Goal: Transaction & Acquisition: Purchase product/service

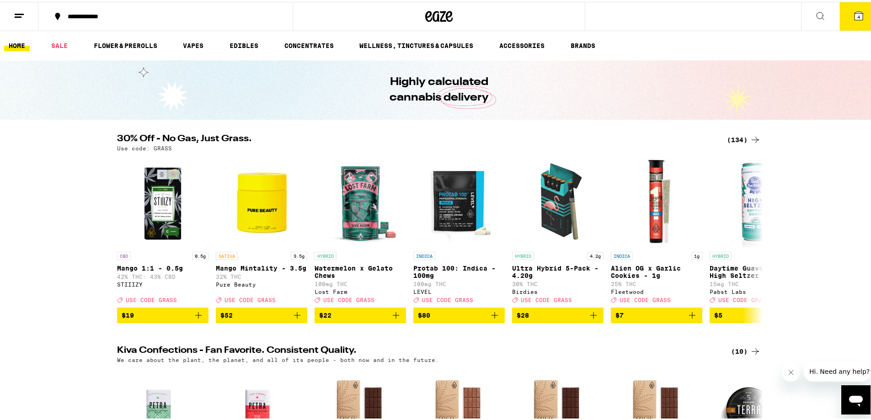
click at [858, 9] on button "4" at bounding box center [859, 14] width 38 height 28
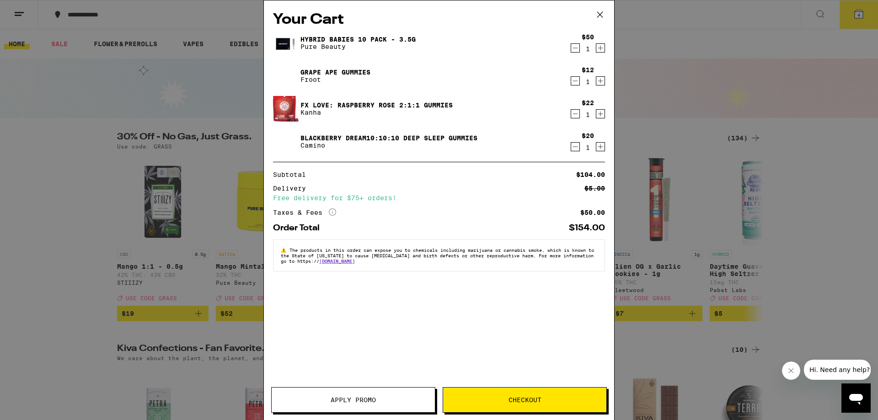
click at [576, 79] on icon "Decrement" at bounding box center [575, 80] width 8 height 11
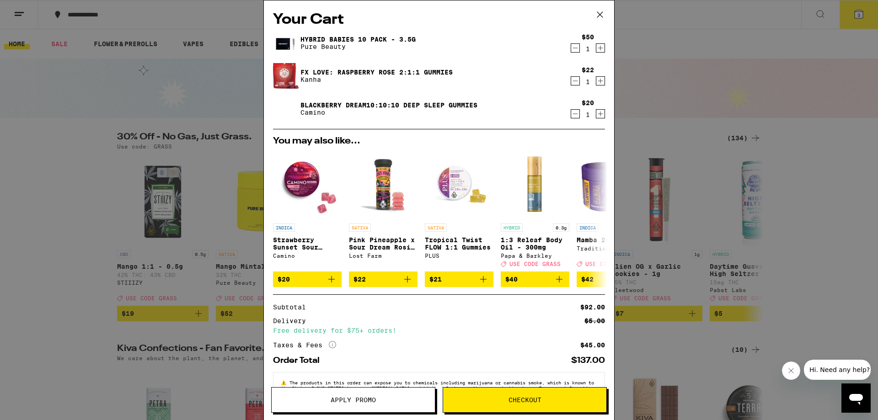
click at [572, 113] on icon "Decrement" at bounding box center [575, 113] width 8 height 11
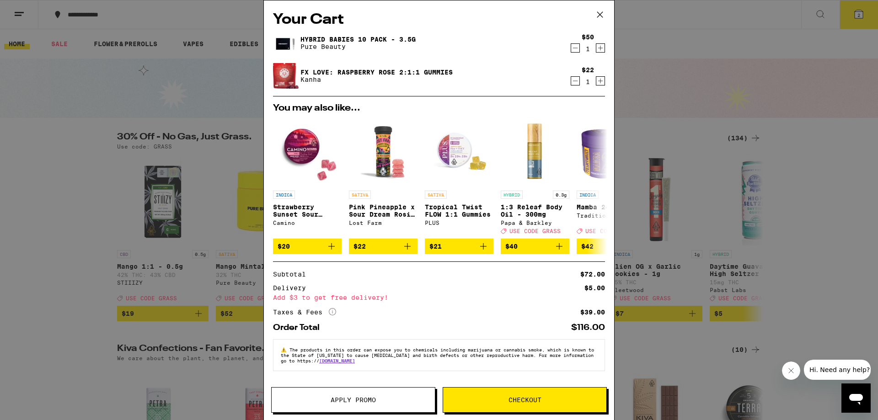
click at [571, 86] on icon "Decrement" at bounding box center [575, 80] width 8 height 11
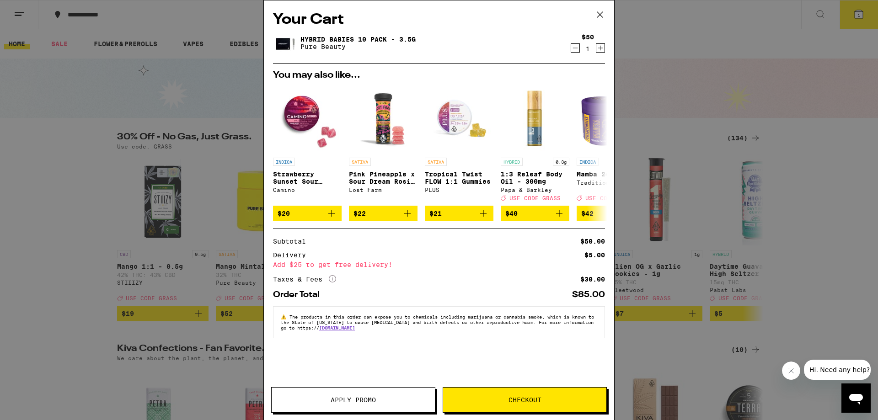
click at [333, 283] on icon "More Info" at bounding box center [332, 278] width 7 height 7
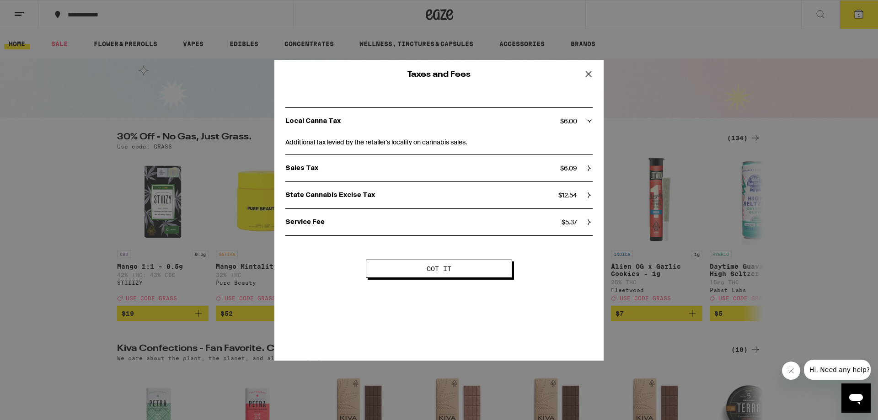
click at [586, 72] on icon at bounding box center [588, 73] width 5 height 5
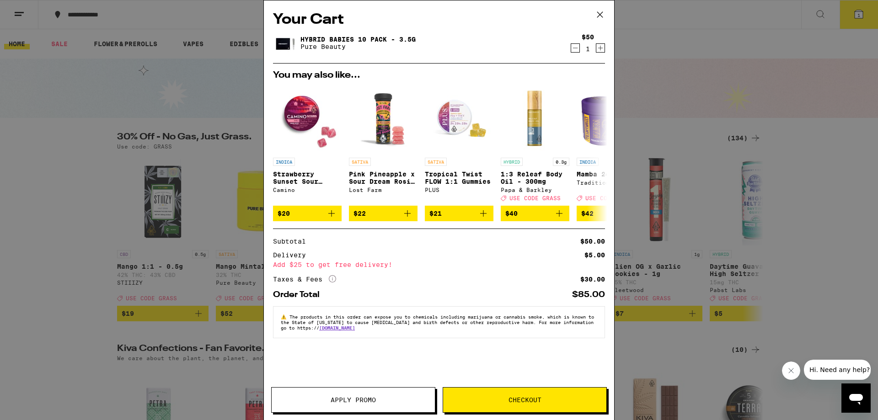
click at [598, 13] on icon at bounding box center [599, 14] width 5 height 5
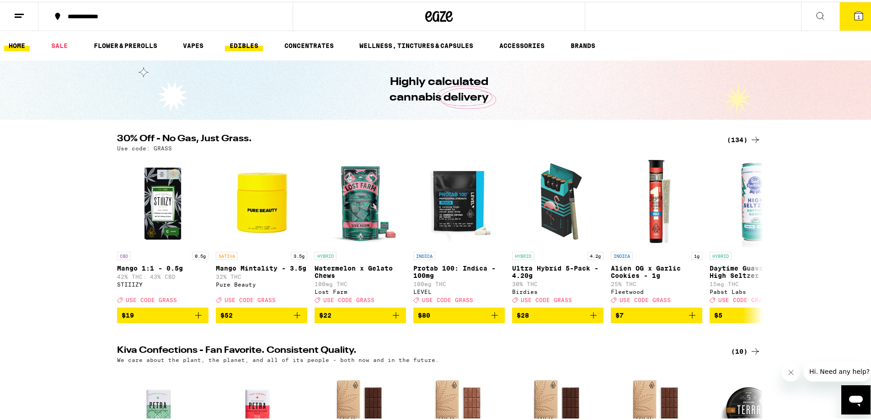
click at [249, 43] on link "EDIBLES" at bounding box center [244, 43] width 38 height 11
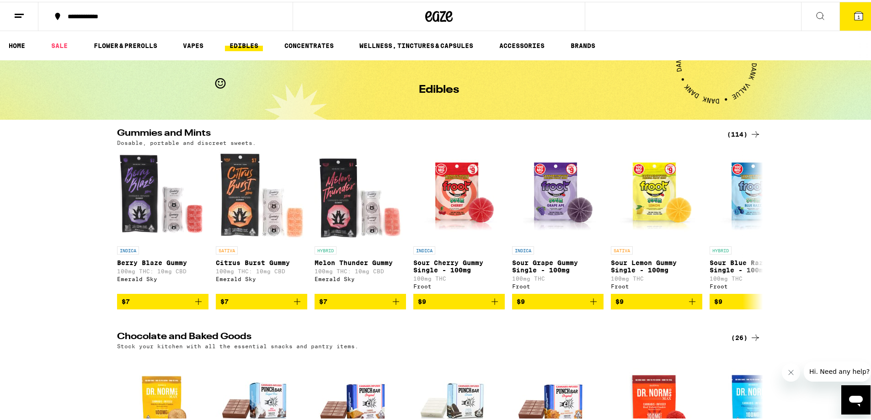
click at [736, 132] on div "(114)" at bounding box center [744, 132] width 34 height 11
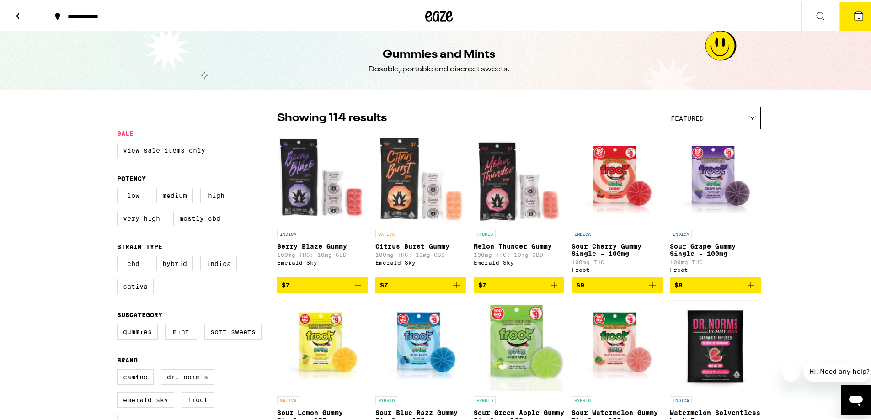
click at [746, 109] on div "Featured" at bounding box center [713, 116] width 96 height 21
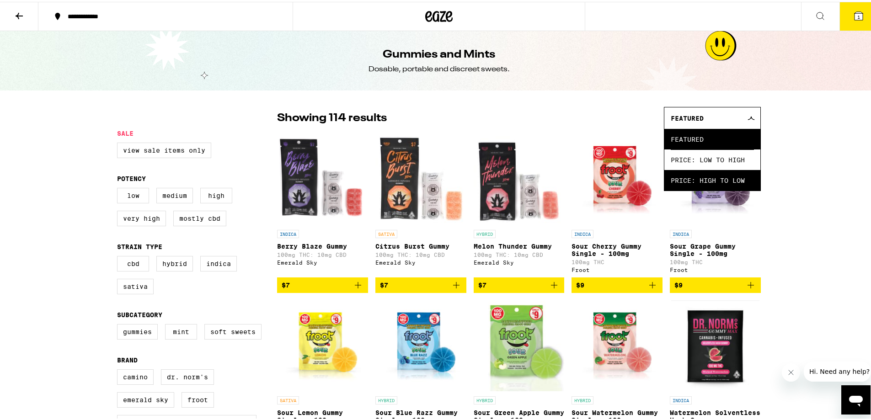
click at [734, 183] on span "Price: High to Low" at bounding box center [712, 178] width 83 height 21
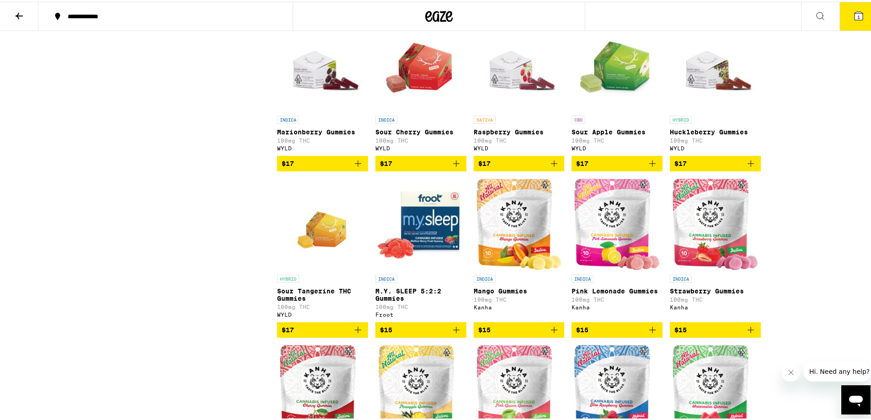
scroll to position [2580, 0]
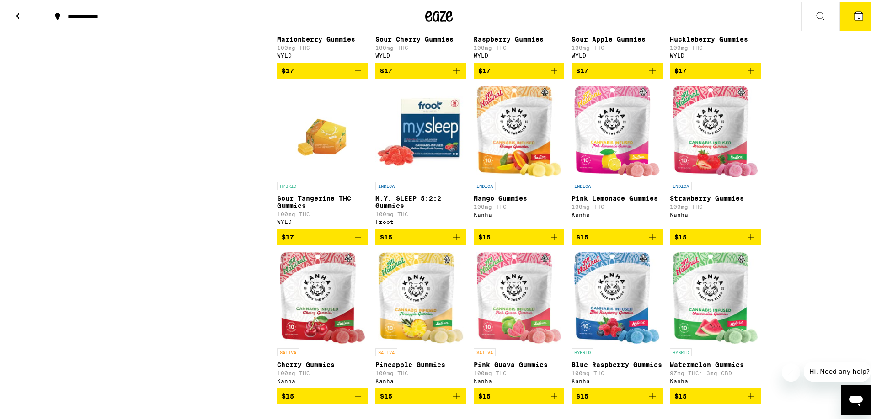
click at [650, 241] on icon "Add to bag" at bounding box center [652, 235] width 11 height 11
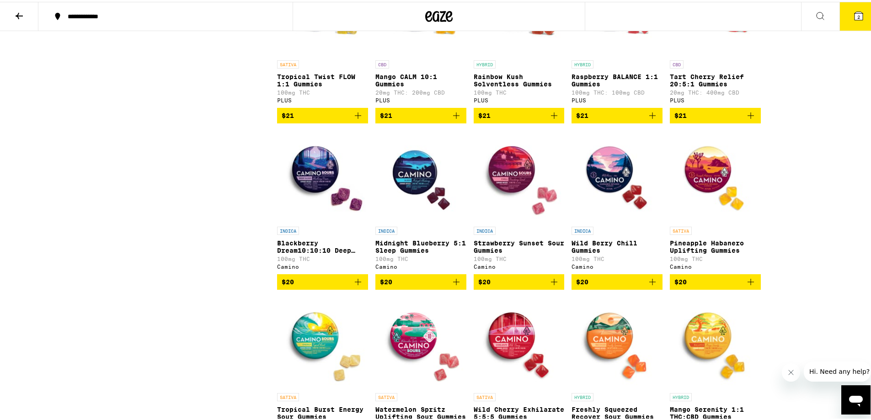
scroll to position [1043, 0]
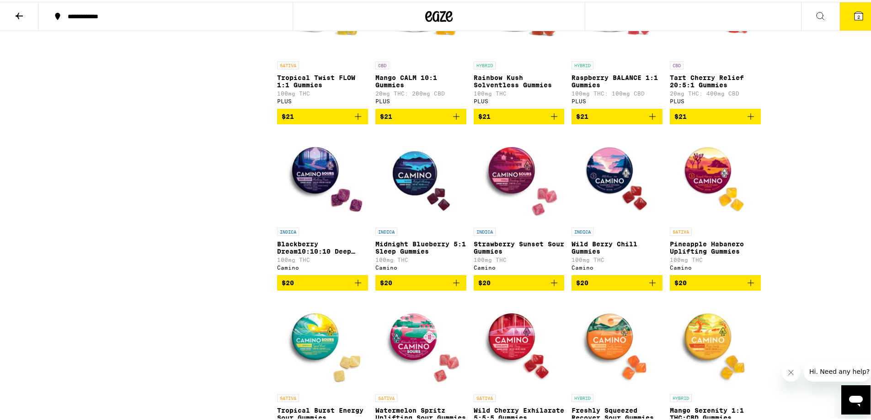
click at [355, 284] on icon "Add to bag" at bounding box center [358, 281] width 6 height 6
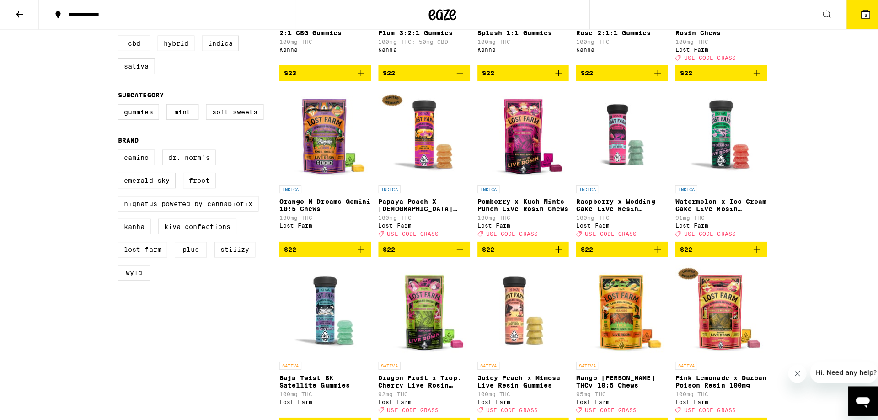
scroll to position [0, 0]
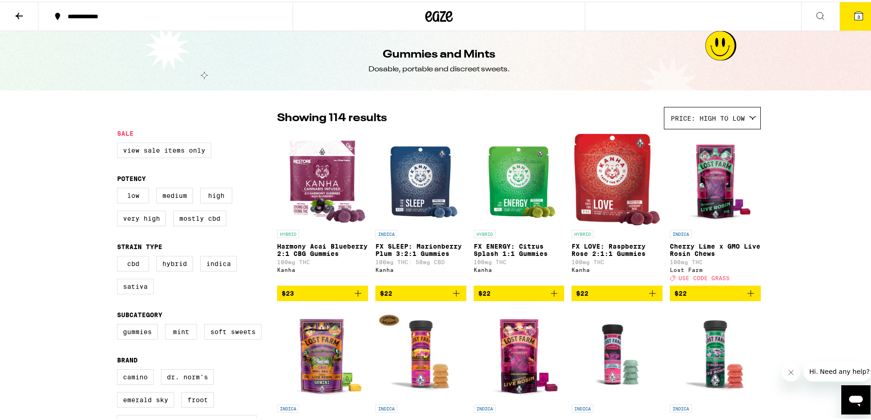
click at [650, 297] on icon "Add to bag" at bounding box center [652, 291] width 11 height 11
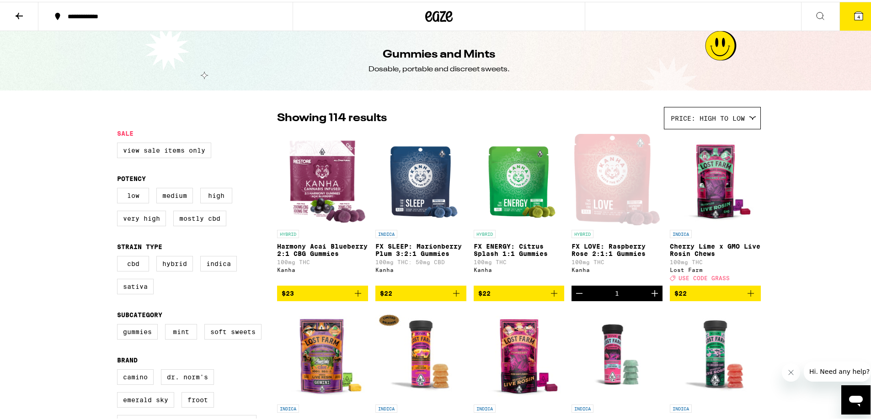
click at [853, 19] on icon at bounding box center [858, 14] width 11 height 11
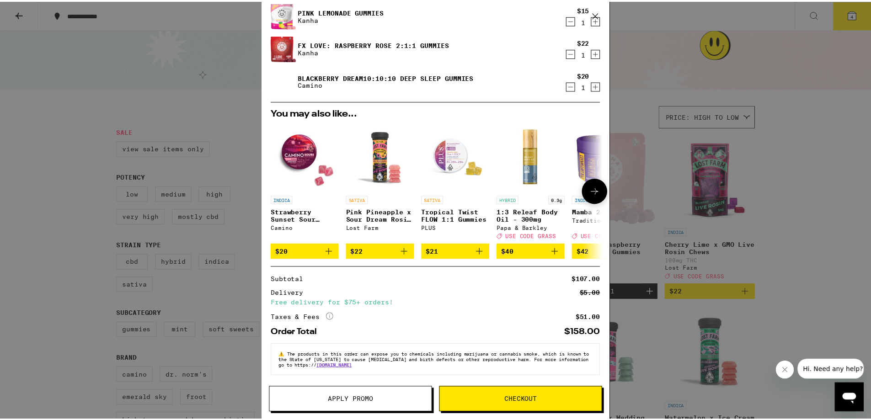
scroll to position [67, 0]
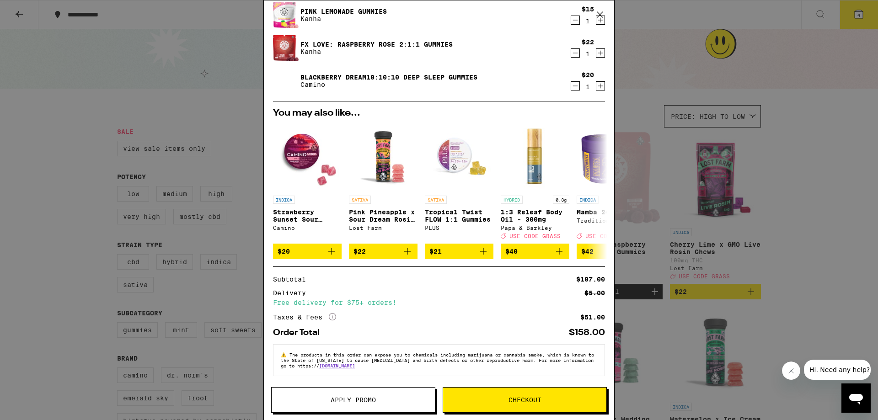
click at [331, 318] on icon at bounding box center [332, 316] width 7 height 7
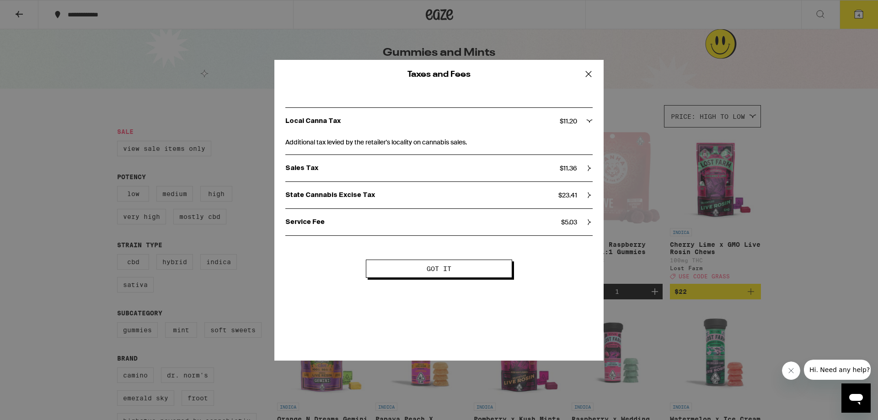
click at [430, 266] on span "Got it" at bounding box center [439, 269] width 25 height 6
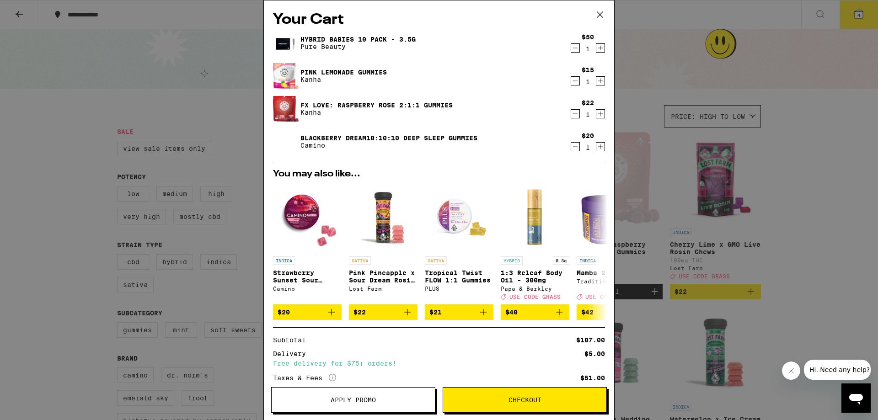
click at [526, 403] on span "Checkout" at bounding box center [525, 400] width 33 height 6
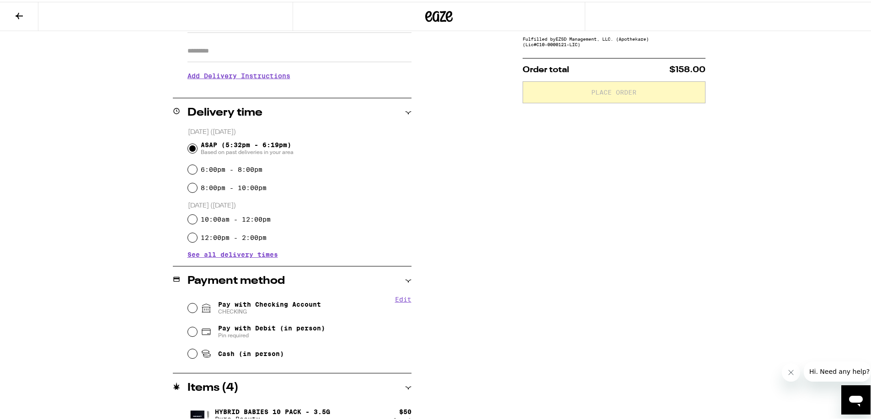
scroll to position [165, 0]
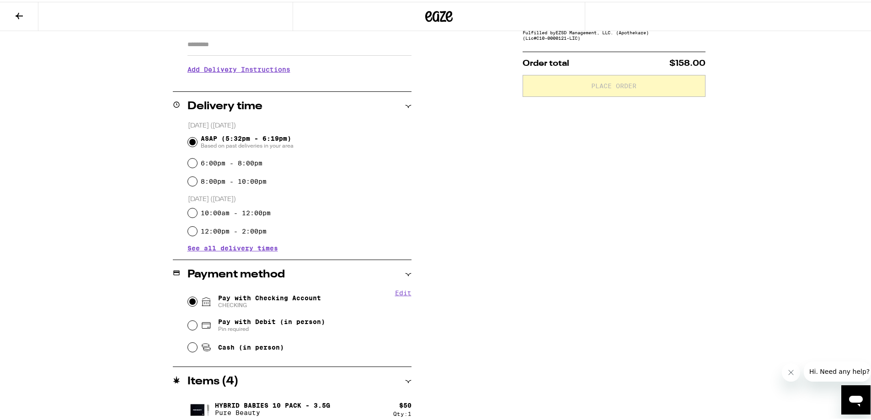
click at [188, 300] on input "Pay with Checking Account CHECKING" at bounding box center [192, 299] width 9 height 9
radio input "true"
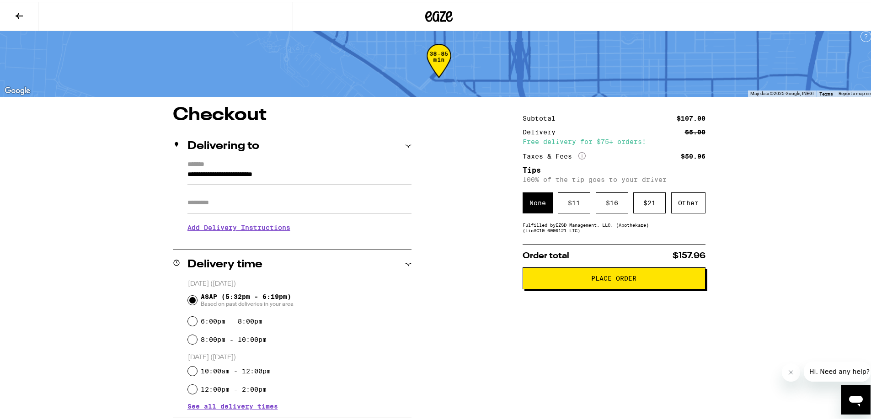
scroll to position [0, 0]
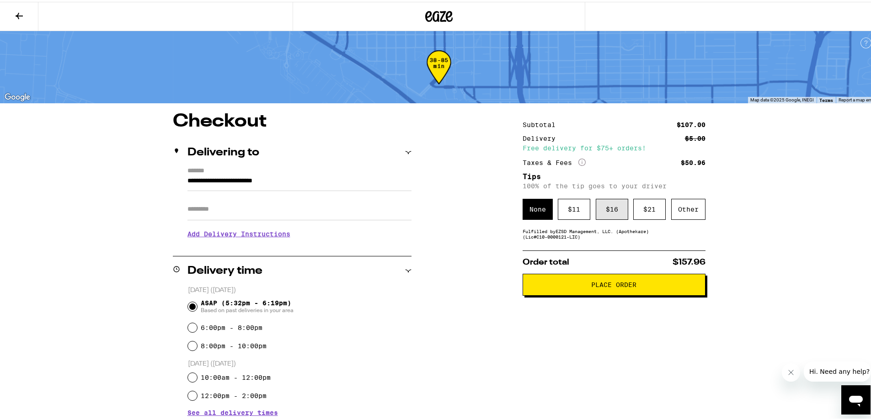
click at [607, 212] on div "$ 16" at bounding box center [612, 207] width 32 height 21
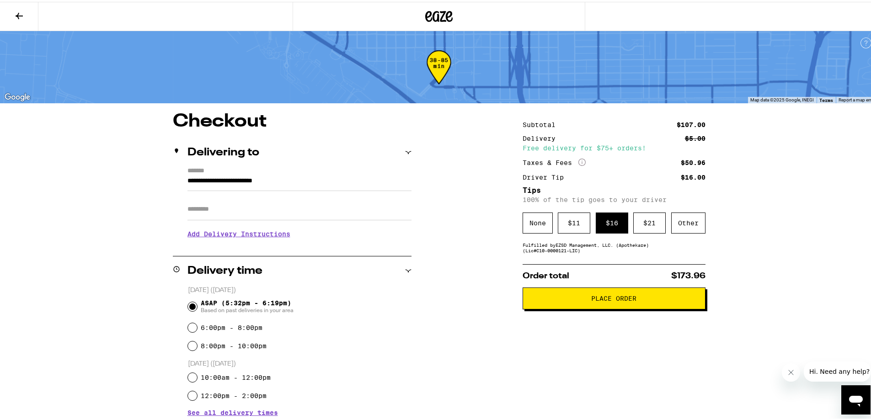
click at [606, 299] on span "Place Order" at bounding box center [613, 297] width 45 height 6
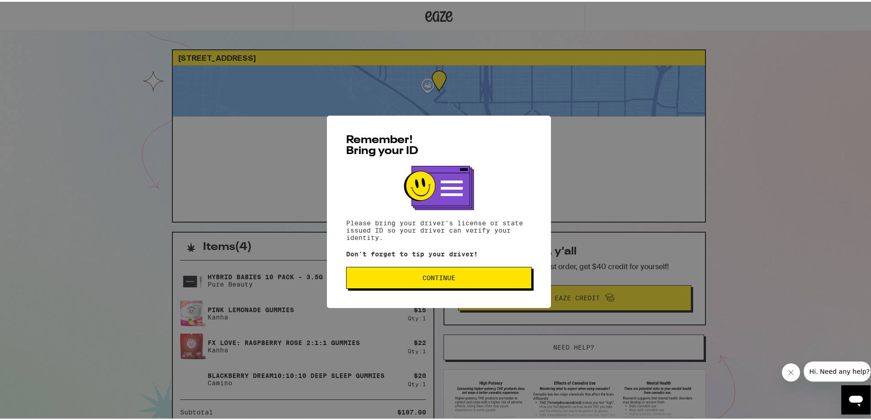
click at [424, 275] on span "Continue" at bounding box center [439, 276] width 33 height 6
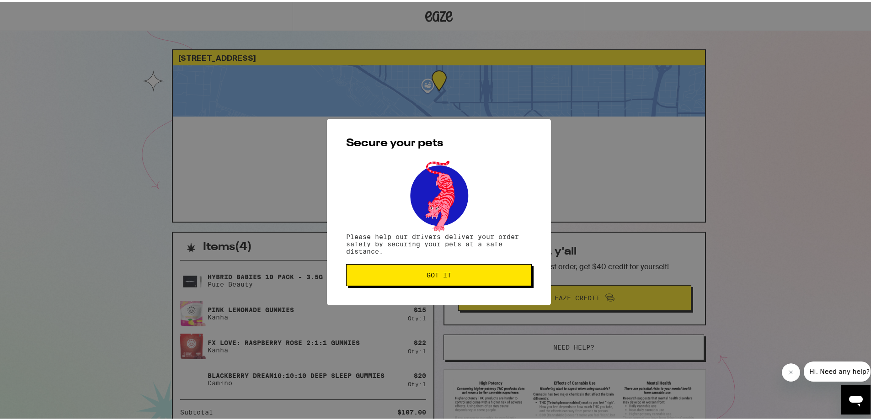
click at [427, 275] on span "Got it" at bounding box center [439, 273] width 25 height 6
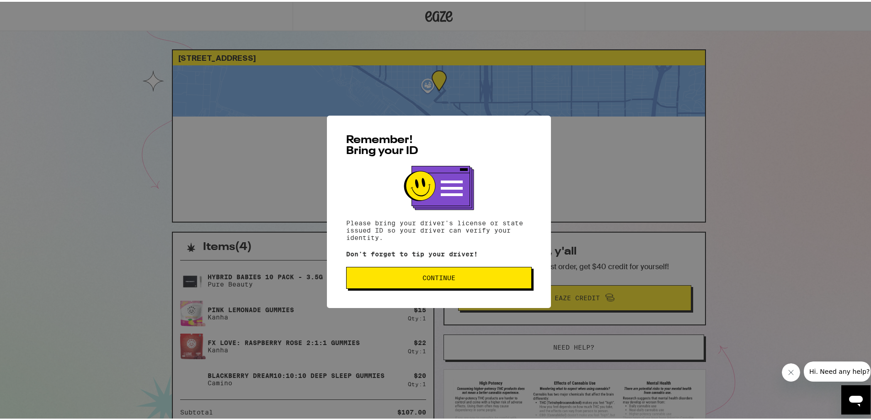
click at [423, 277] on span "Continue" at bounding box center [439, 276] width 33 height 6
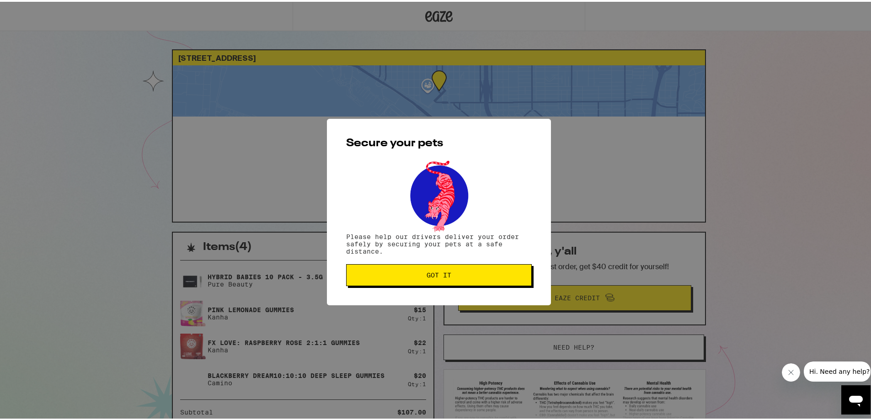
click at [414, 281] on button "Got it" at bounding box center [439, 274] width 186 height 22
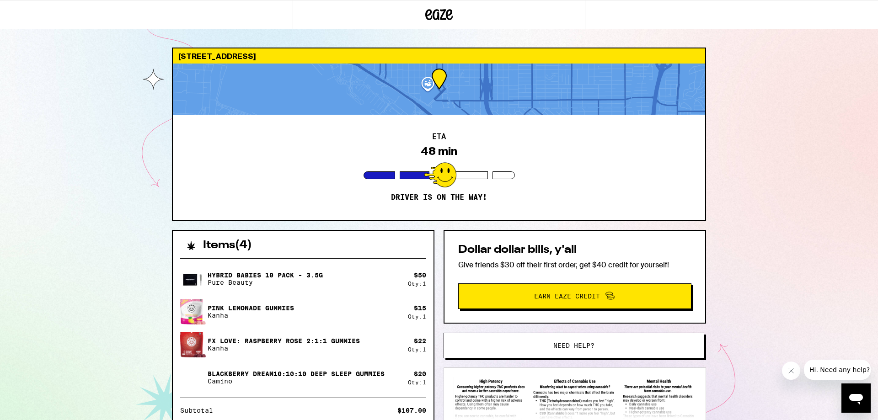
click at [77, 106] on div "253 Tenth Ave San Diego 92101 ETA 48 min Driver is on the way! Items ( 4 ) Hybr…" at bounding box center [439, 264] width 878 height 529
click at [90, 102] on div "253 Tenth Ave San Diego 92101 ETA 48 min Driver is on the way! Items ( 4 ) Hybr…" at bounding box center [439, 264] width 878 height 529
click at [132, 153] on div "253 Tenth Ave San Diego 92101 ETA 47 min Driver is on the way! Items ( 4 ) Hybr…" at bounding box center [439, 264] width 878 height 529
click at [105, 188] on div "253 Tenth Ave San Diego 92101 ETA 41 min Driver is on the way! Items ( 4 ) Hybr…" at bounding box center [439, 264] width 878 height 529
click at [790, 155] on div "253 Tenth Ave San Diego 92101 ETA 41 min Driver is on the way! Items ( 4 ) Hybr…" at bounding box center [439, 264] width 878 height 529
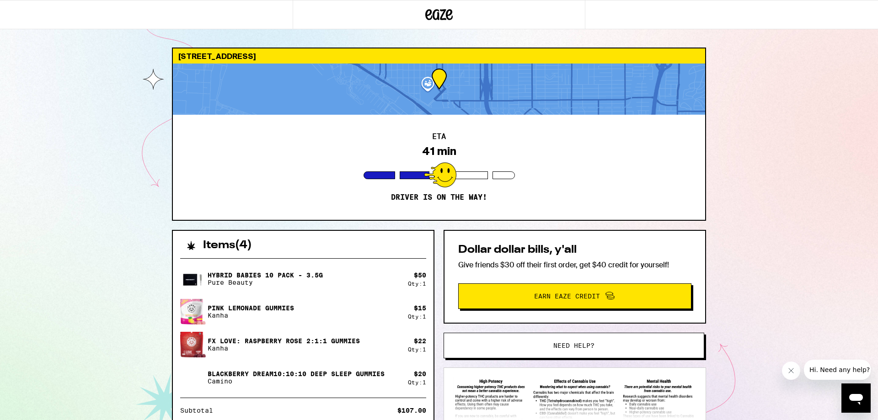
click at [194, 184] on div "ETA 41 min Driver is on the way!" at bounding box center [439, 167] width 532 height 105
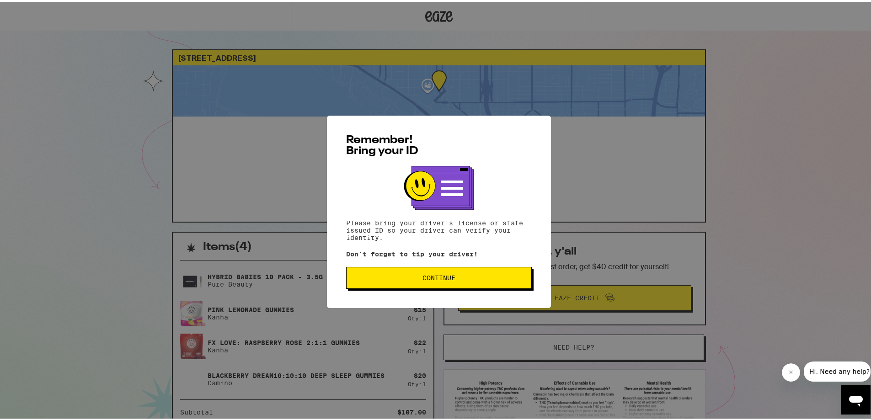
click at [444, 270] on button "Continue" at bounding box center [439, 276] width 186 height 22
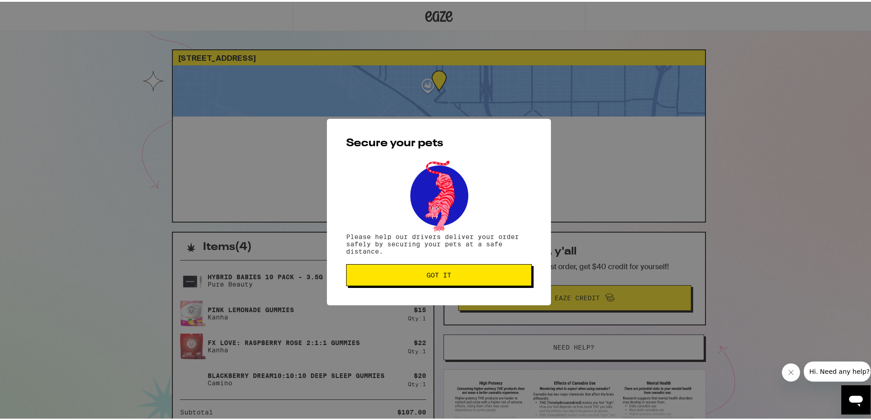
click at [445, 270] on button "Got it" at bounding box center [439, 274] width 186 height 22
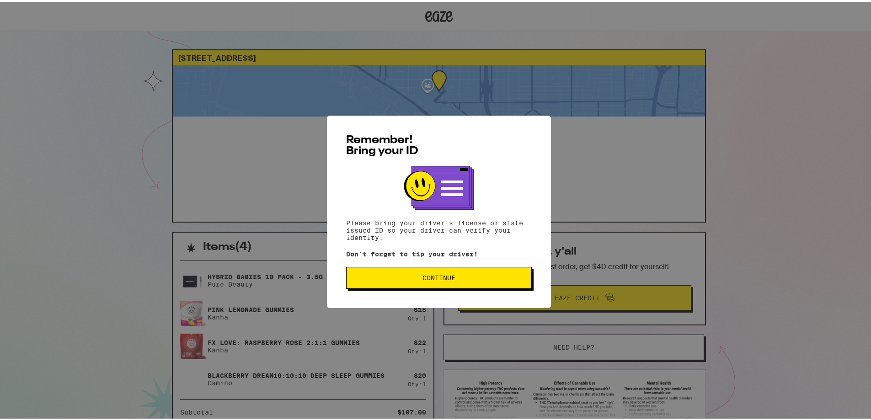
click at [462, 283] on button "Continue" at bounding box center [439, 276] width 186 height 22
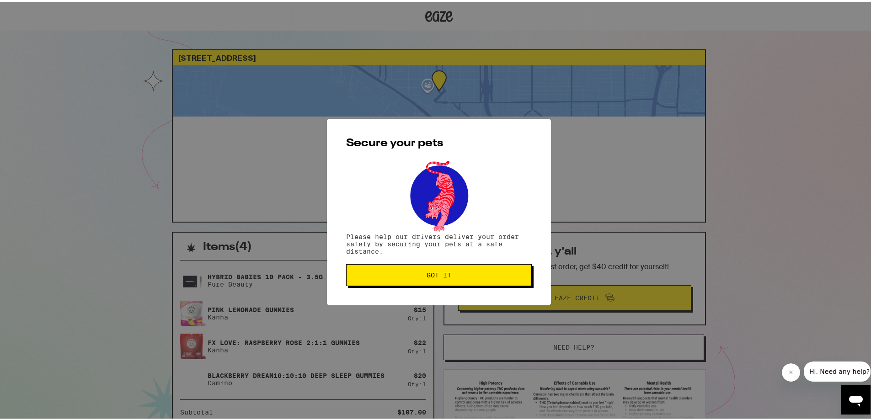
click at [456, 276] on span "Got it" at bounding box center [439, 273] width 170 height 6
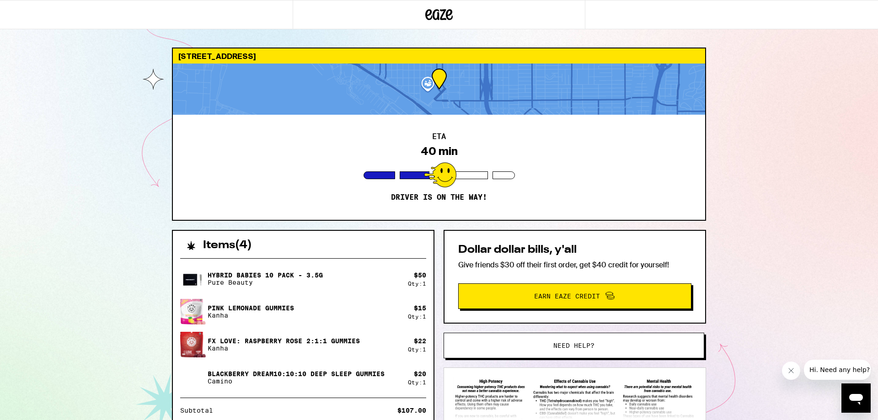
click at [811, 122] on div "[STREET_ADDRESS] ETA 40 min Driver is on the way! Items ( 4 ) Hybrid Babies 10 …" at bounding box center [439, 264] width 878 height 529
drag, startPoint x: 762, startPoint y: 61, endPoint x: 759, endPoint y: 69, distance: 8.2
click at [762, 63] on div "[STREET_ADDRESS] ETA 39 min Driver is on the way! Items ( 4 ) Hybrid Babies 10 …" at bounding box center [439, 264] width 878 height 529
click at [156, 203] on div "[STREET_ADDRESS] ETA 39 min Driver is on the way! Items ( 4 ) Hybrid Babies 10 …" at bounding box center [439, 264] width 878 height 529
click at [765, 109] on div "[STREET_ADDRESS] ETA 36 min Driver is on the way! Items ( 4 ) Hybrid Babies 10 …" at bounding box center [439, 264] width 878 height 529
